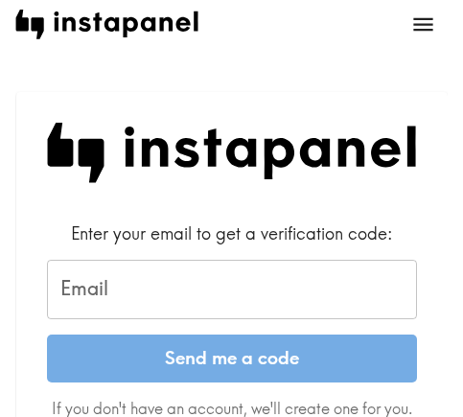
drag, startPoint x: 159, startPoint y: 289, endPoint x: 176, endPoint y: 300, distance: 20.0
click at [159, 289] on input "Email" at bounding box center [232, 289] width 370 height 59
paste input "[EMAIL_ADDRESS][DOMAIN_NAME]"
type input "[EMAIL_ADDRESS][DOMAIN_NAME]"
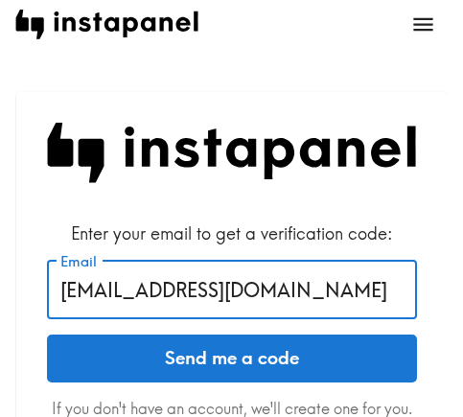
drag, startPoint x: 334, startPoint y: 293, endPoint x: 10, endPoint y: 293, distance: 324.3
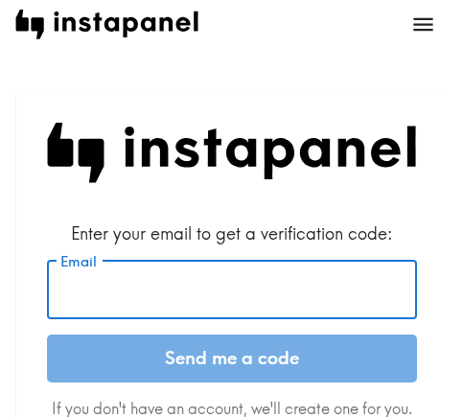
click at [234, 299] on input "Email" at bounding box center [232, 289] width 370 height 59
paste input "[EMAIL_ADDRESS][DOMAIN_NAME]"
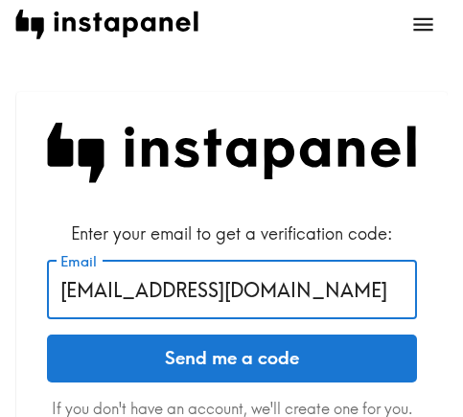
type input "[EMAIL_ADDRESS][DOMAIN_NAME]"
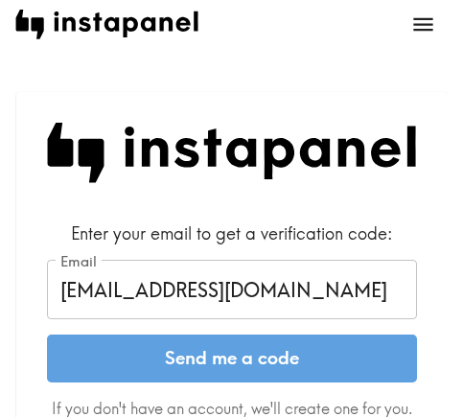
click at [227, 372] on button "Send me a code" at bounding box center [232, 359] width 370 height 48
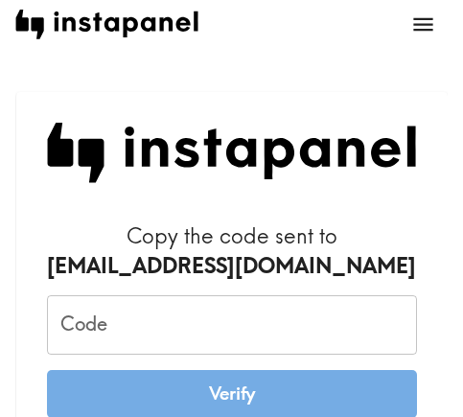
click at [166, 326] on input "Code" at bounding box center [232, 324] width 370 height 59
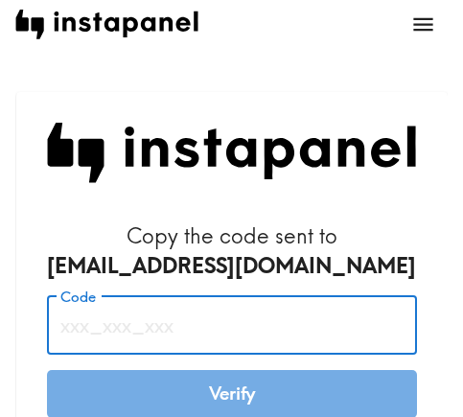
paste input "bAE_hBD_eTT"
type input "bAE_hBD_eTT"
click at [285, 395] on button "Verify" at bounding box center [232, 394] width 370 height 48
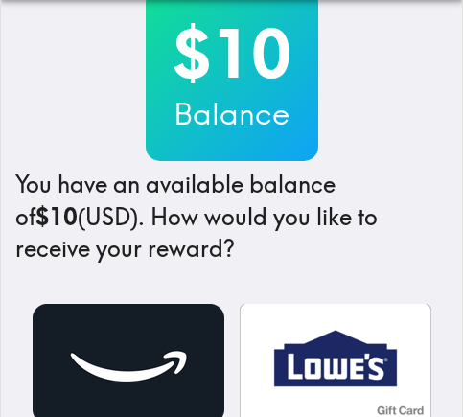
scroll to position [384, 0]
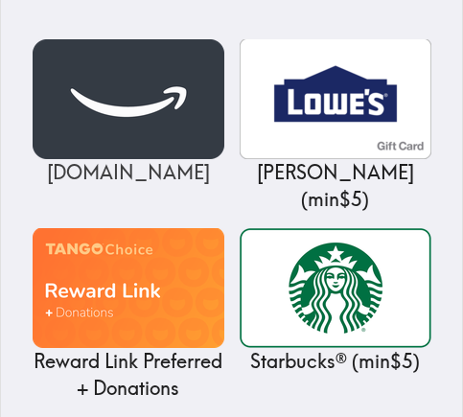
click at [136, 107] on img at bounding box center [129, 99] width 192 height 120
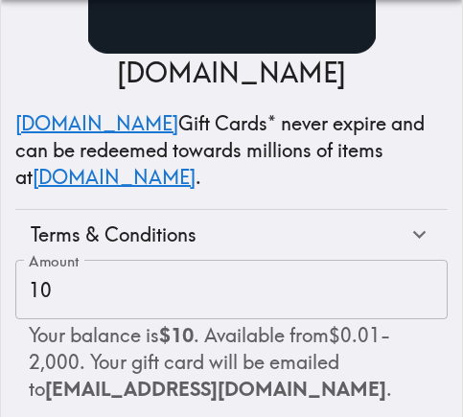
scroll to position [348, 0]
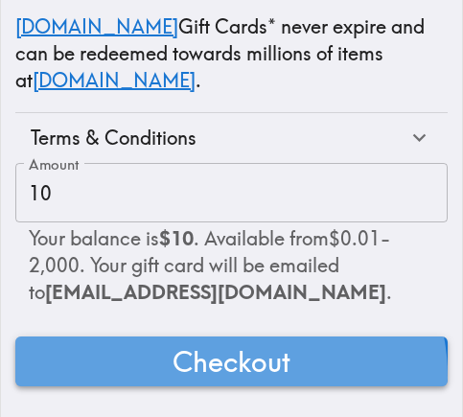
click at [229, 361] on span "Checkout" at bounding box center [232, 362] width 118 height 38
